Goal: Check status

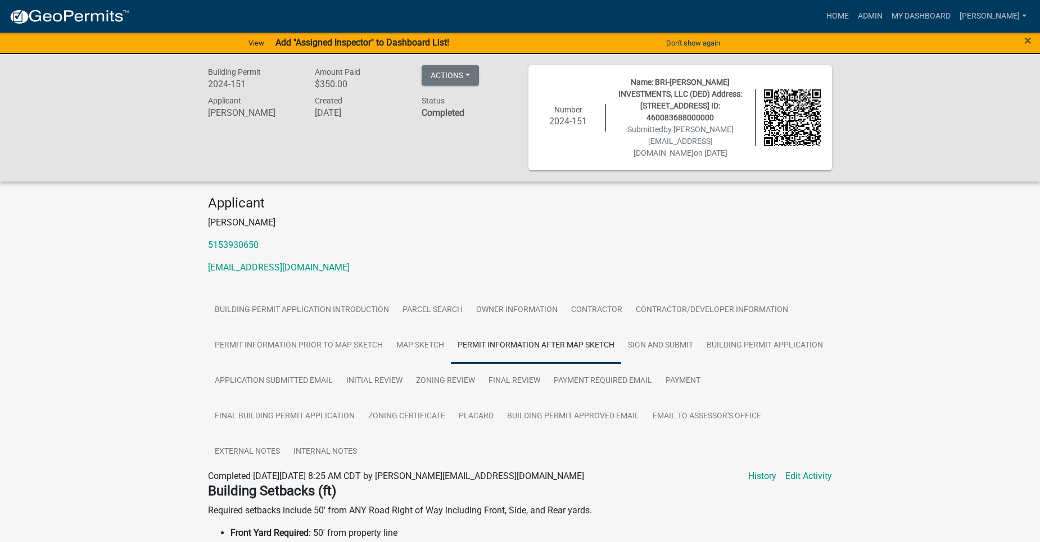
scroll to position [428, 0]
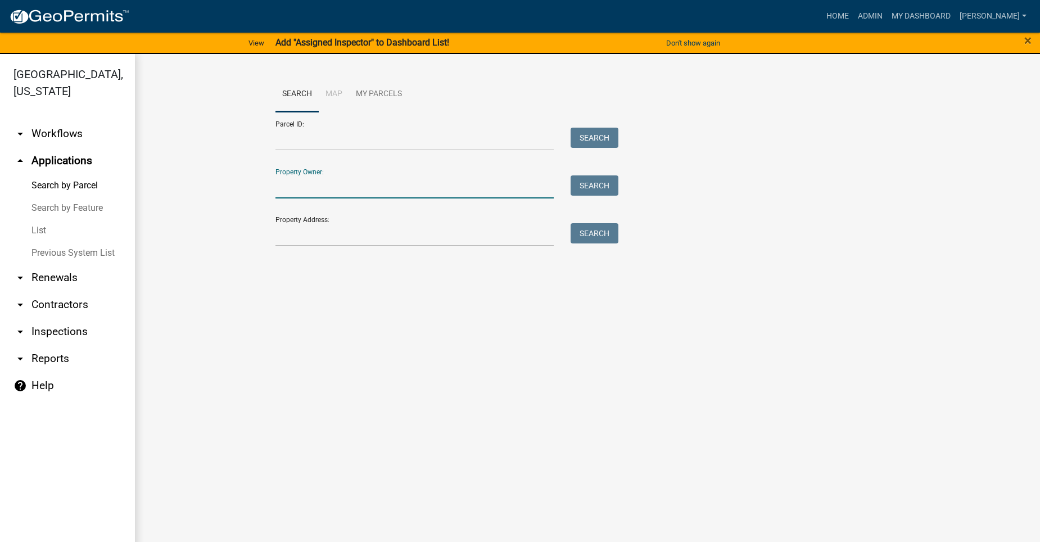
click at [306, 195] on input "Property Owner:" at bounding box center [414, 186] width 278 height 23
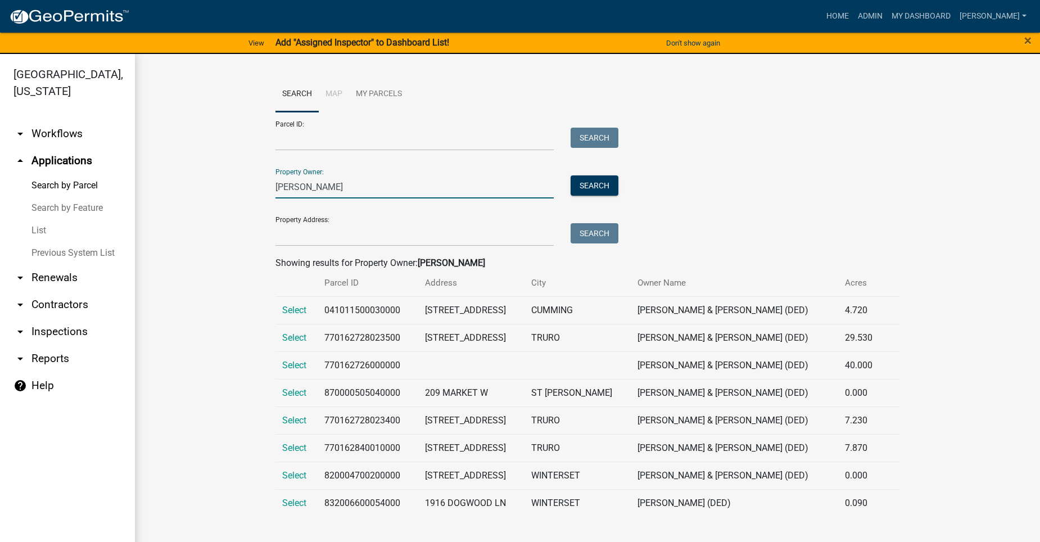
scroll to position [13, 0]
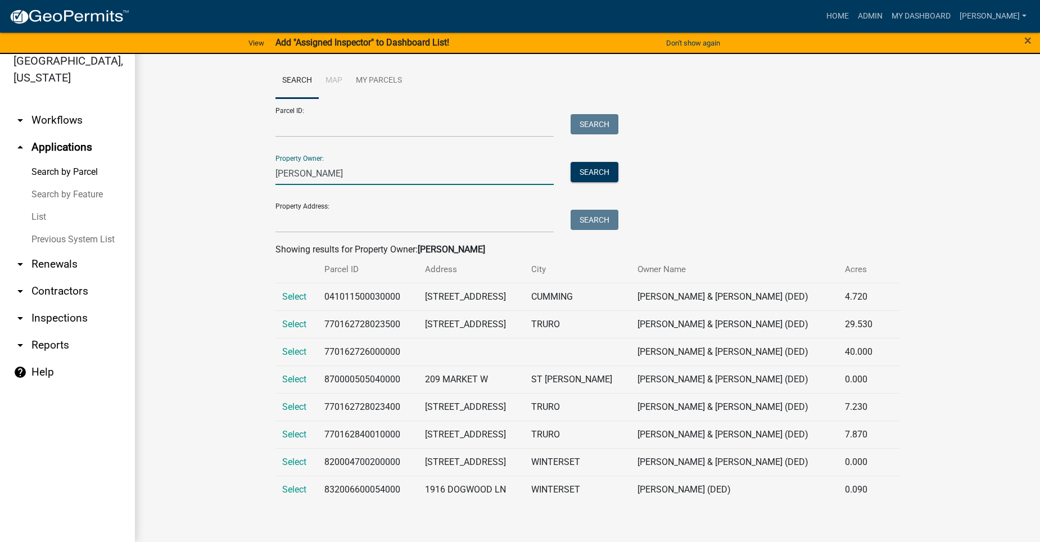
drag, startPoint x: 308, startPoint y: 174, endPoint x: 277, endPoint y: 175, distance: 31.5
click at [277, 175] on input "[PERSON_NAME]" at bounding box center [414, 173] width 278 height 23
type input "2381"
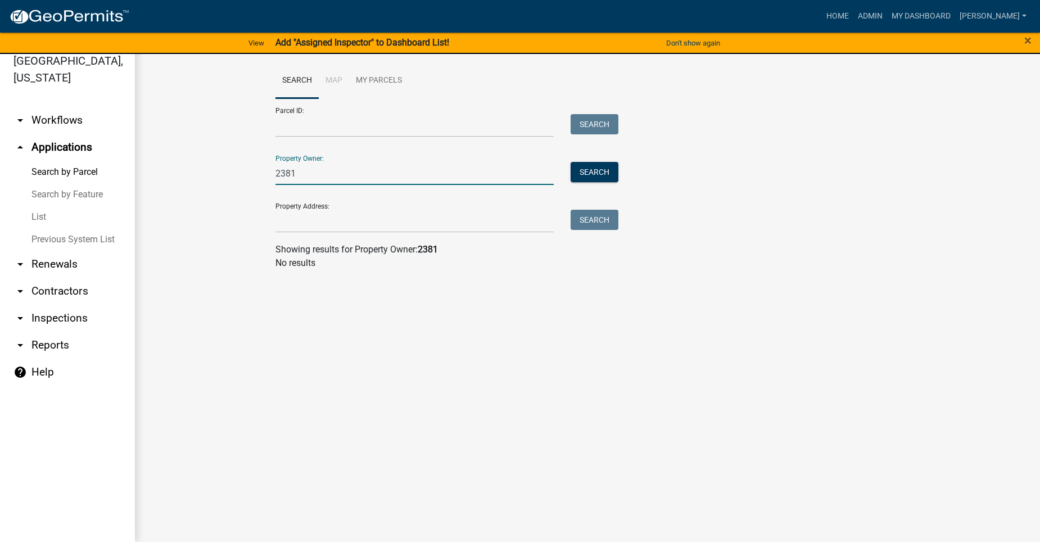
drag, startPoint x: 299, startPoint y: 164, endPoint x: 275, endPoint y: 171, distance: 25.2
click at [275, 171] on div "2381" at bounding box center [414, 173] width 295 height 23
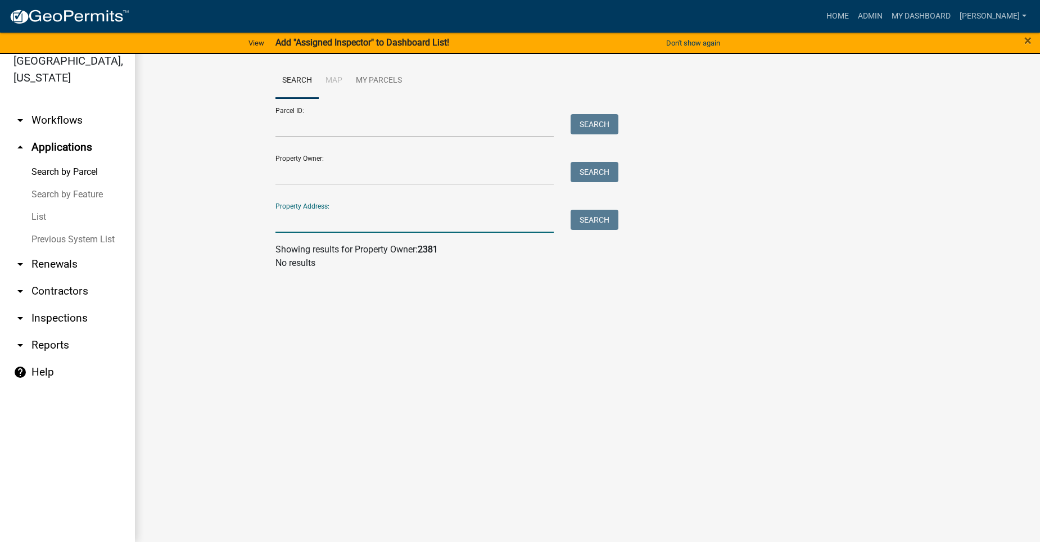
click at [297, 228] on input "Property Address:" at bounding box center [414, 221] width 278 height 23
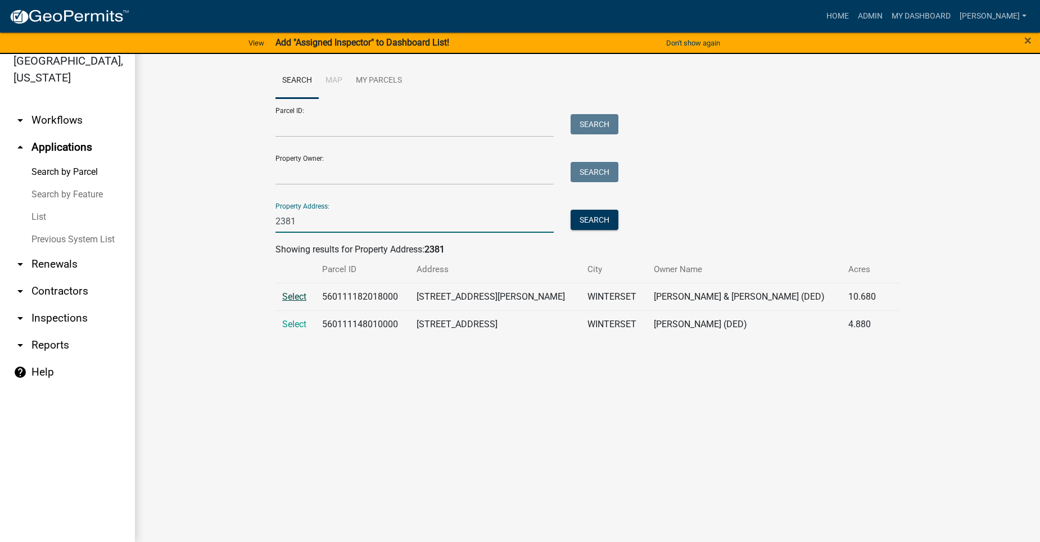
type input "2381"
click at [293, 292] on span "Select" at bounding box center [294, 296] width 24 height 11
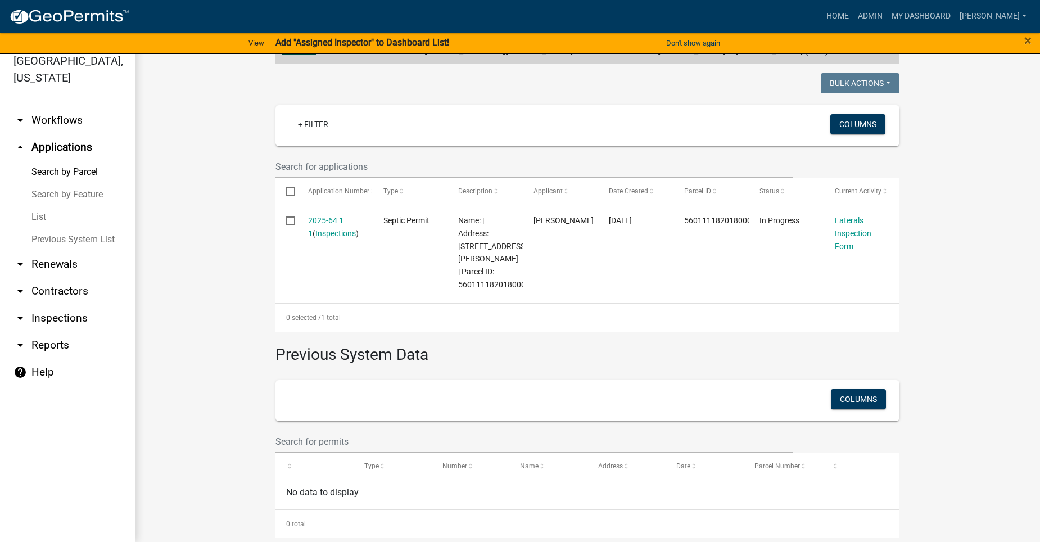
scroll to position [252, 0]
